Goal: Transaction & Acquisition: Book appointment/travel/reservation

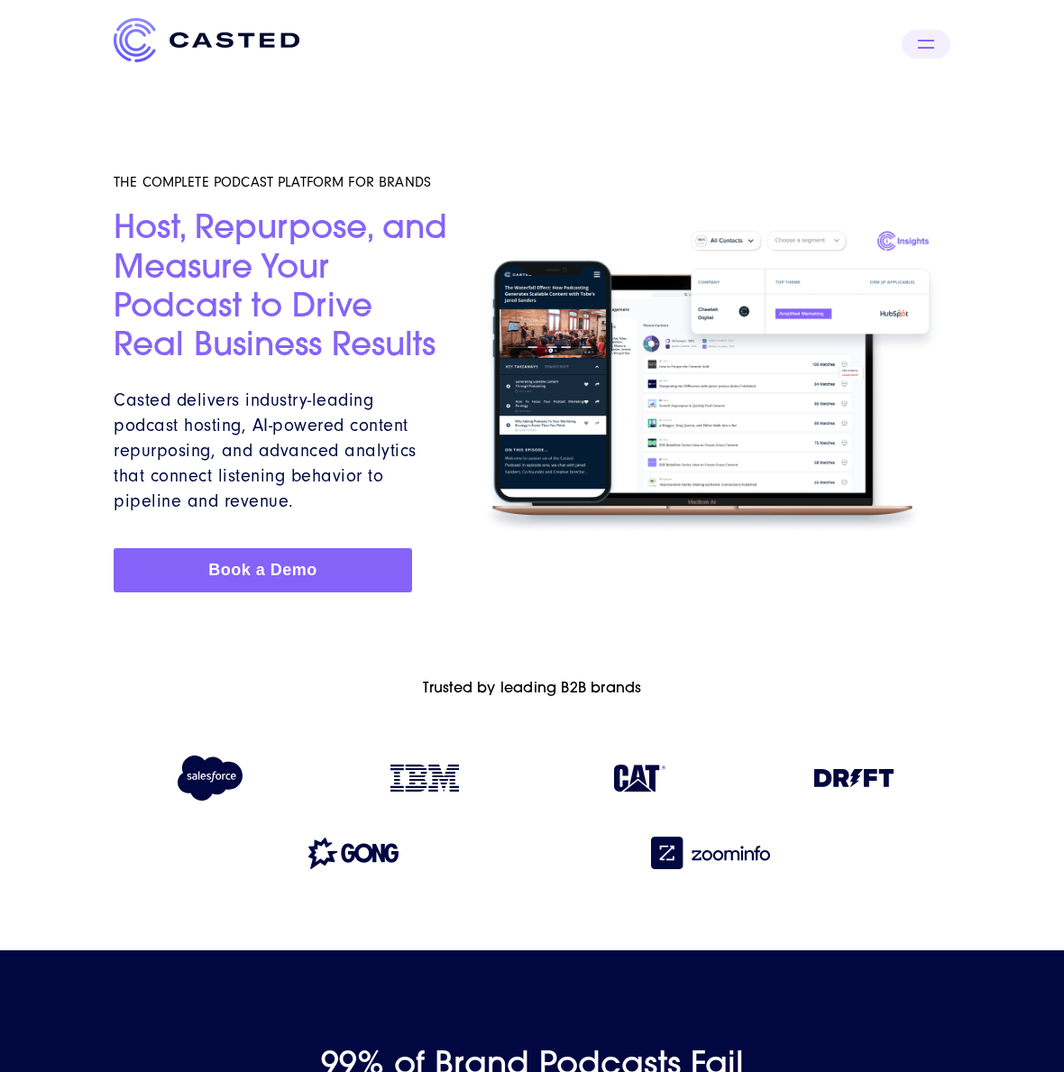
click at [262, 570] on span "Book a Demo" at bounding box center [262, 570] width 109 height 18
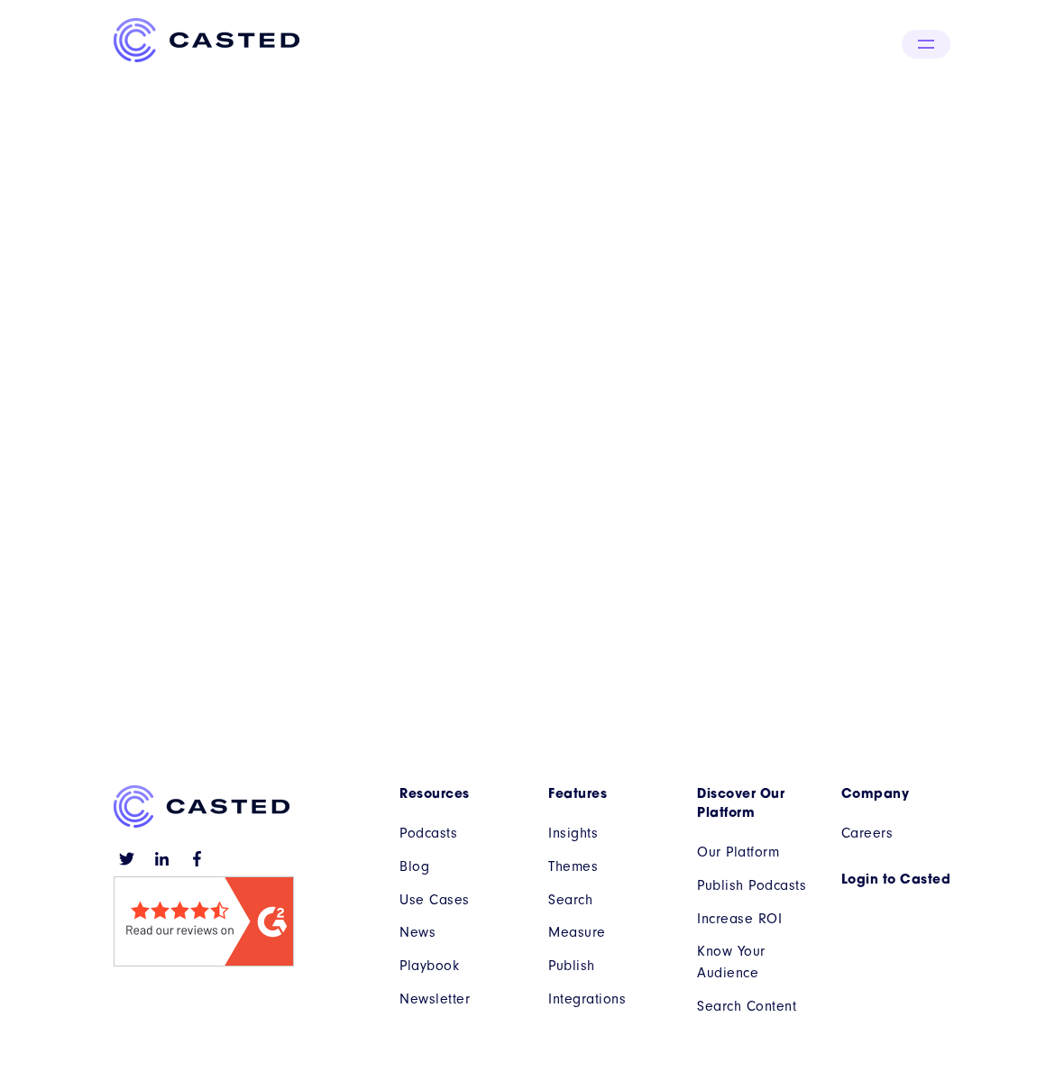
click at [608, 833] on link "Insights" at bounding box center [609, 833] width 122 height 22
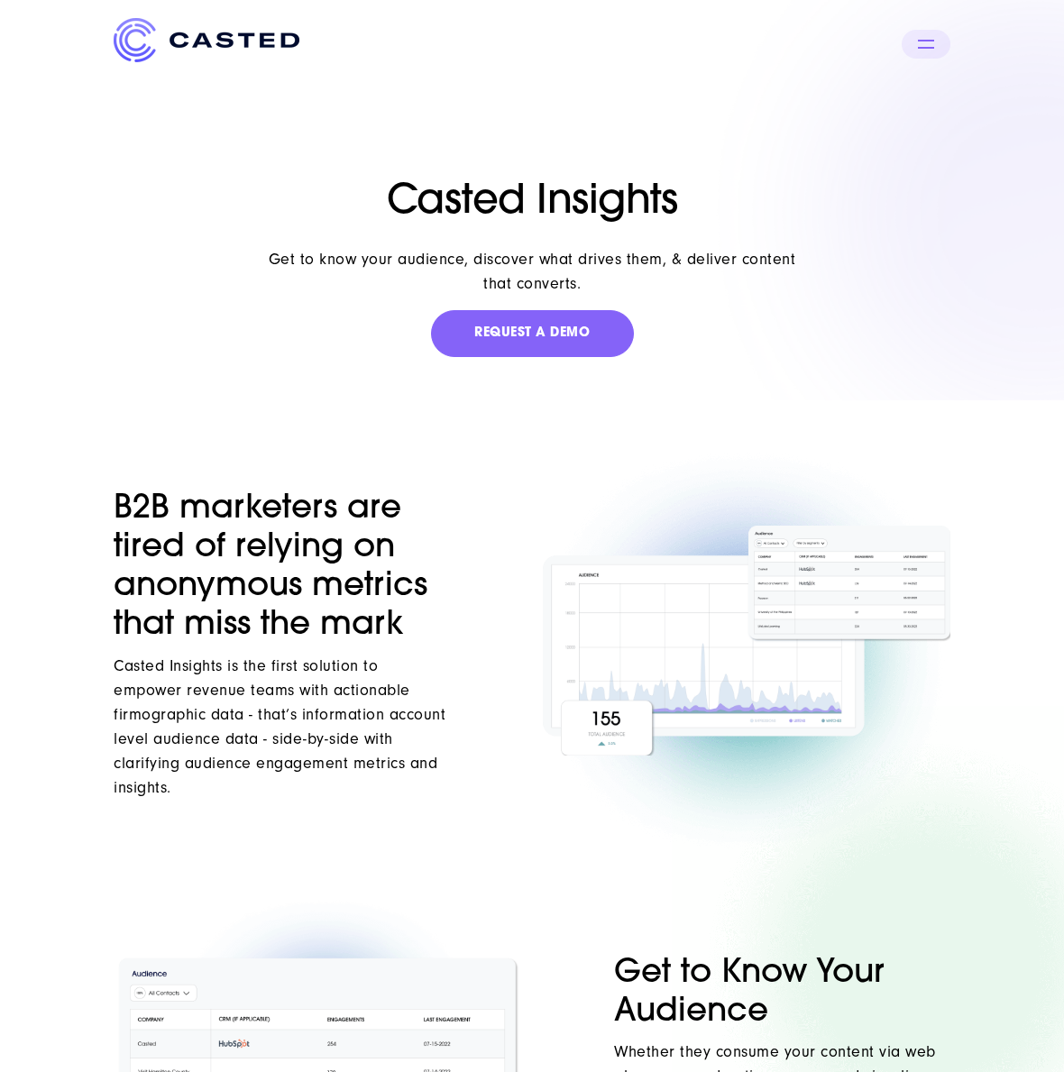
click at [715, 1068] on span "Whether they consume your content via web players or podcasting apps — and visu…" at bounding box center [777, 1088] width 326 height 92
